Goal: Transaction & Acquisition: Purchase product/service

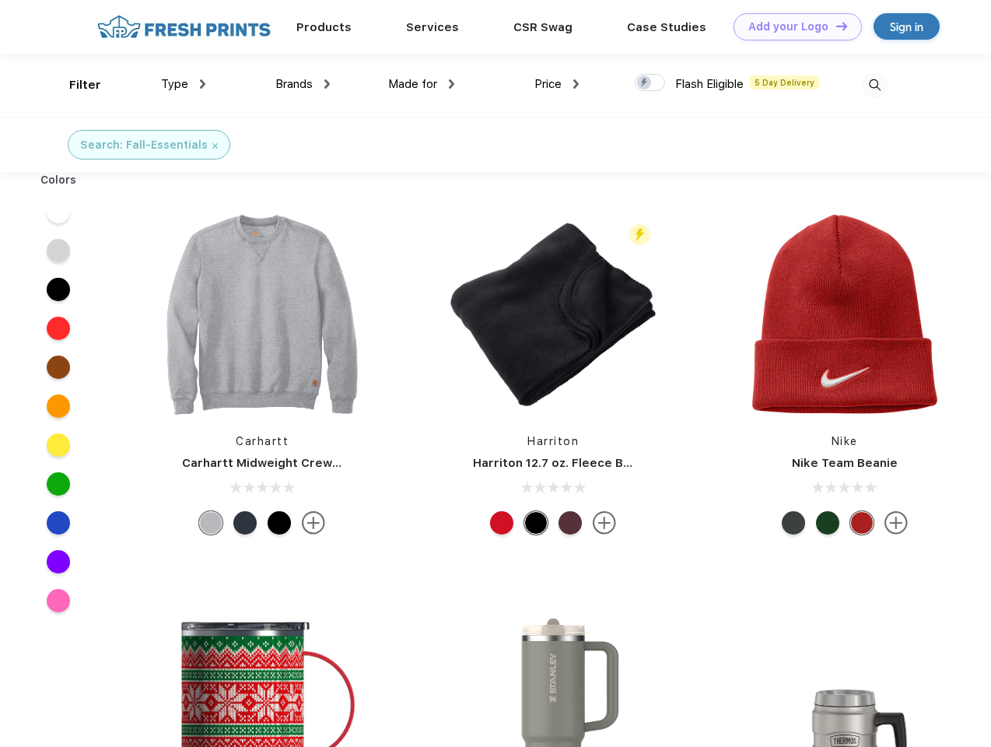
scroll to position [1, 0]
click at [792, 26] on link "Add your Logo Design Tool" at bounding box center [798, 26] width 128 height 27
click at [0, 0] on div "Design Tool" at bounding box center [0, 0] width 0 height 0
click at [835, 26] on link "Add your Logo Design Tool" at bounding box center [798, 26] width 128 height 27
click at [75, 85] on div "Filter" at bounding box center [85, 85] width 32 height 18
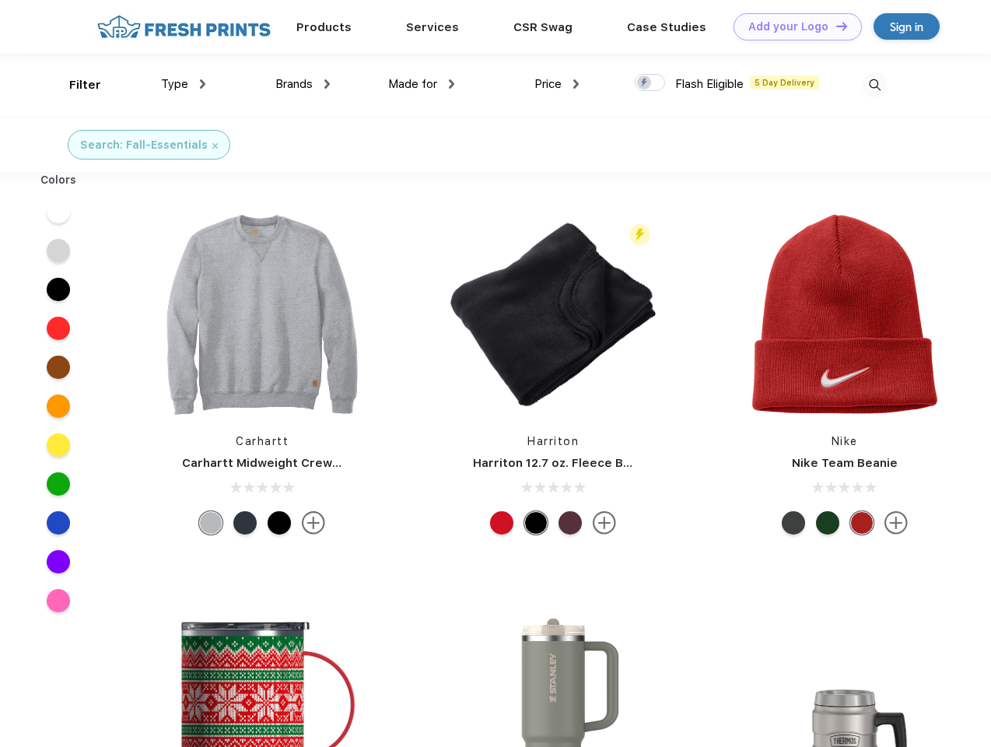
click at [184, 84] on span "Type" at bounding box center [174, 84] width 27 height 14
click at [303, 84] on span "Brands" at bounding box center [293, 84] width 37 height 14
click at [422, 84] on span "Made for" at bounding box center [412, 84] width 49 height 14
click at [557, 84] on span "Price" at bounding box center [548, 84] width 27 height 14
click at [650, 83] on div at bounding box center [650, 82] width 30 height 17
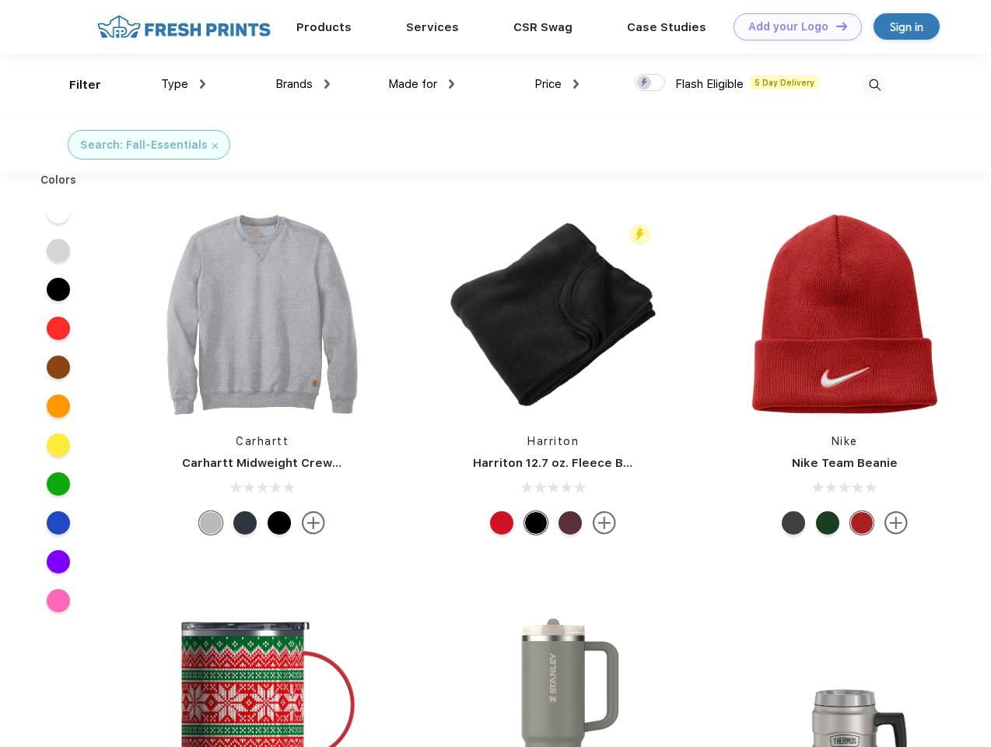
click at [645, 83] on input "checkbox" at bounding box center [640, 78] width 10 height 10
click at [875, 85] on img at bounding box center [875, 85] width 26 height 26
